Goal: Task Accomplishment & Management: Use online tool/utility

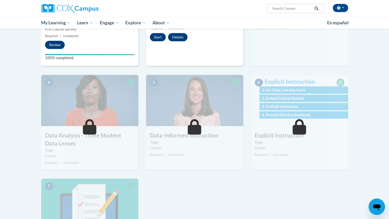
click at [218, 184] on div "1 Pre-Course Survey for Data-Driven Instruction Type Pre-Course Survey Required…" at bounding box center [194, 114] width 314 height 333
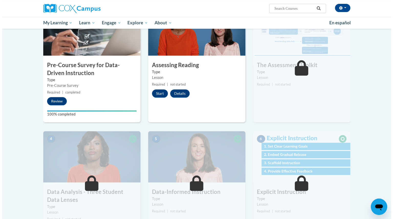
scroll to position [33, 0]
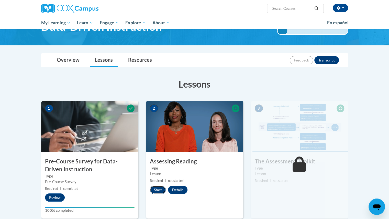
click at [157, 189] on button "Start" at bounding box center [158, 189] width 16 height 8
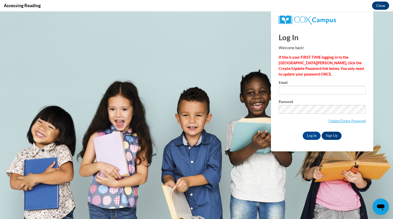
scroll to position [0, 0]
type input "[EMAIL_ADDRESS][DOMAIN_NAME]"
click at [316, 134] on input "Log In" at bounding box center [311, 135] width 18 height 8
